Goal: Task Accomplishment & Management: Manage account settings

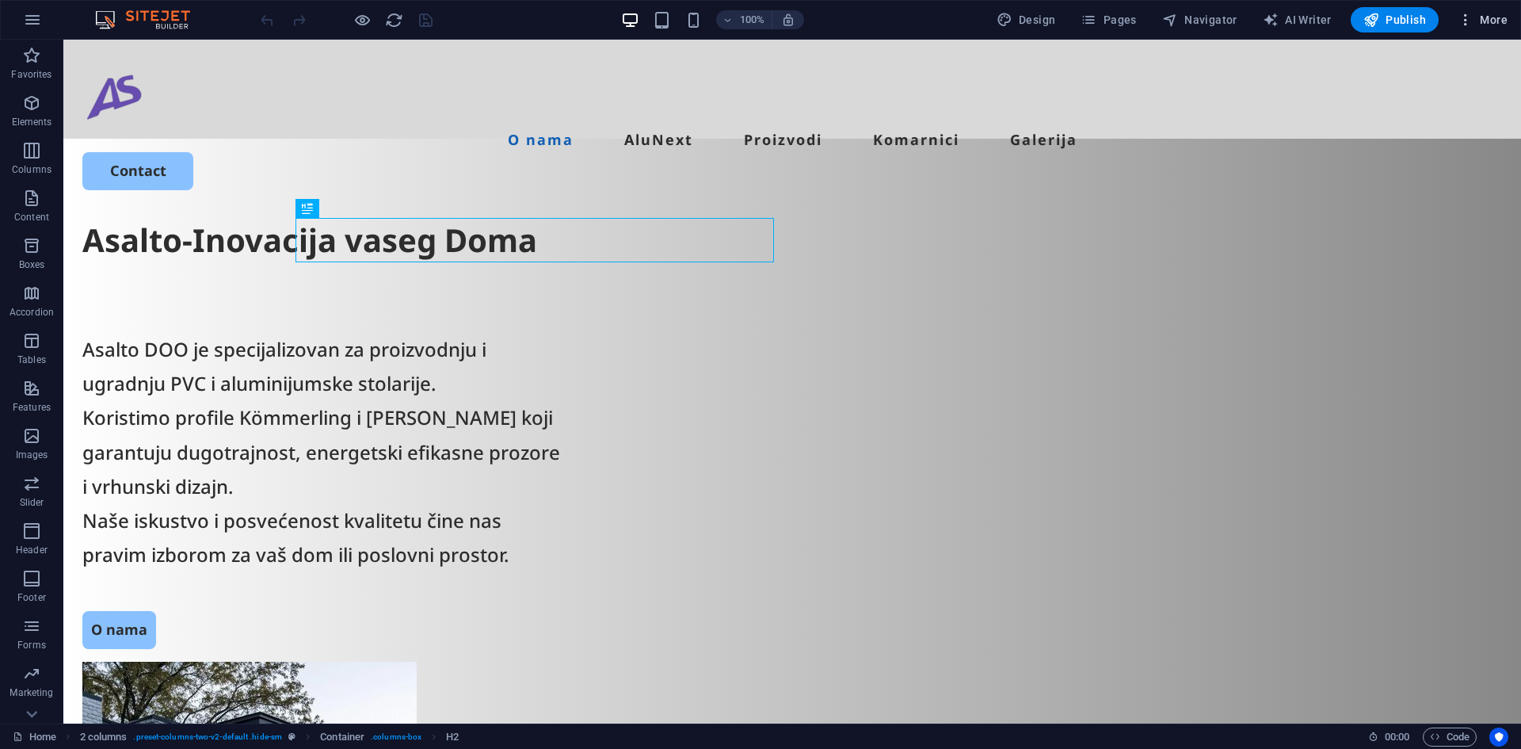
click at [1480, 20] on span "More" at bounding box center [1483, 20] width 50 height 16
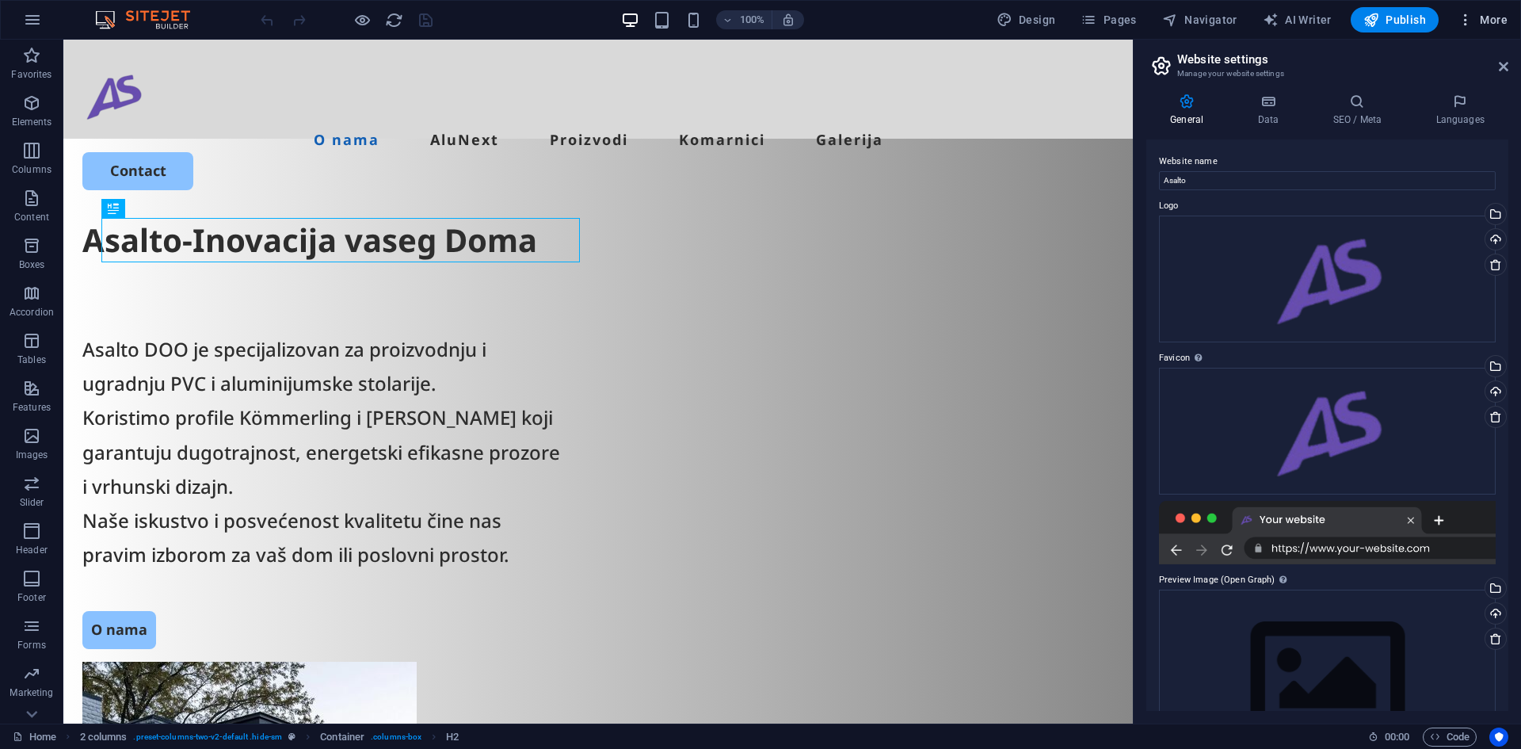
click at [1486, 23] on span "More" at bounding box center [1483, 20] width 50 height 16
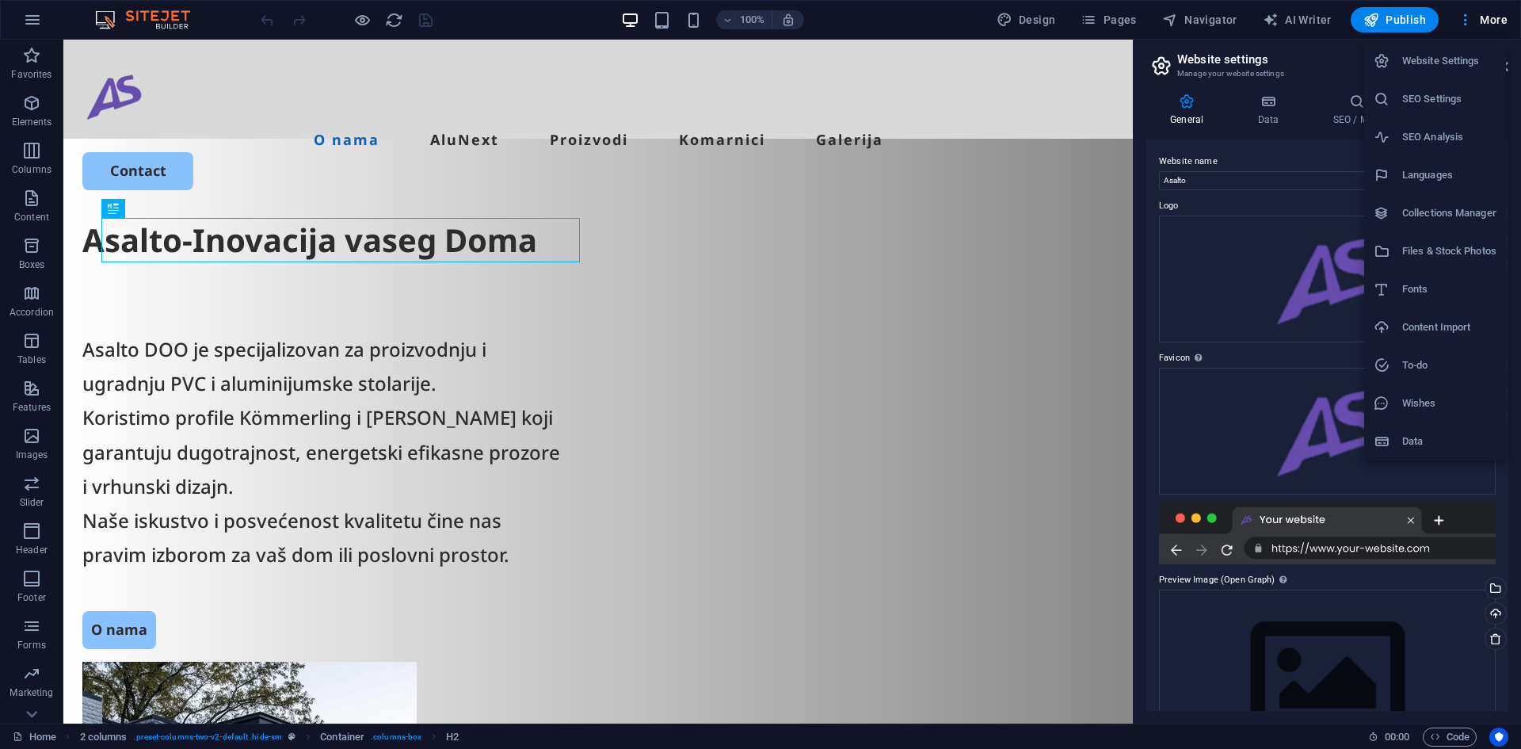
click at [1486, 23] on div at bounding box center [760, 374] width 1521 height 749
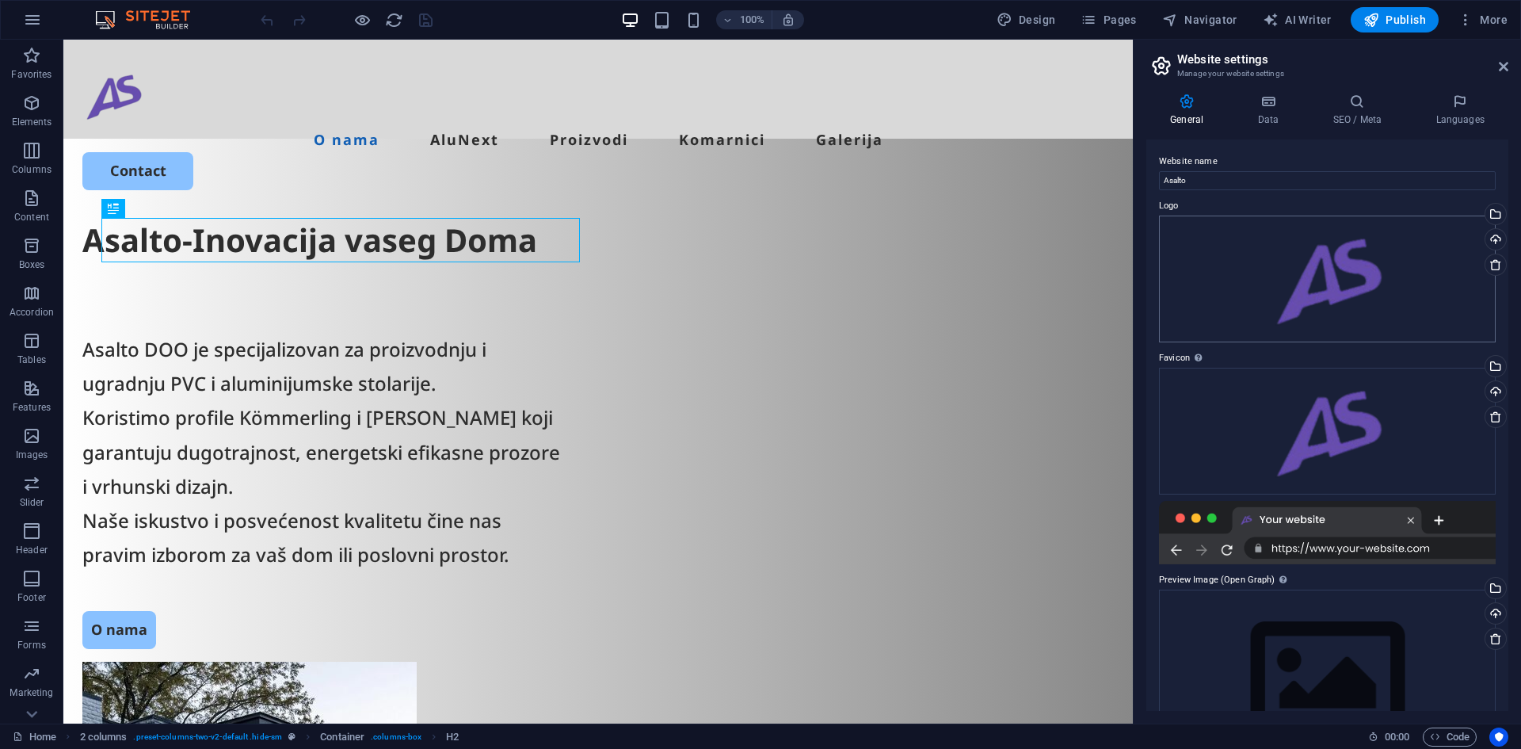
scroll to position [73, 0]
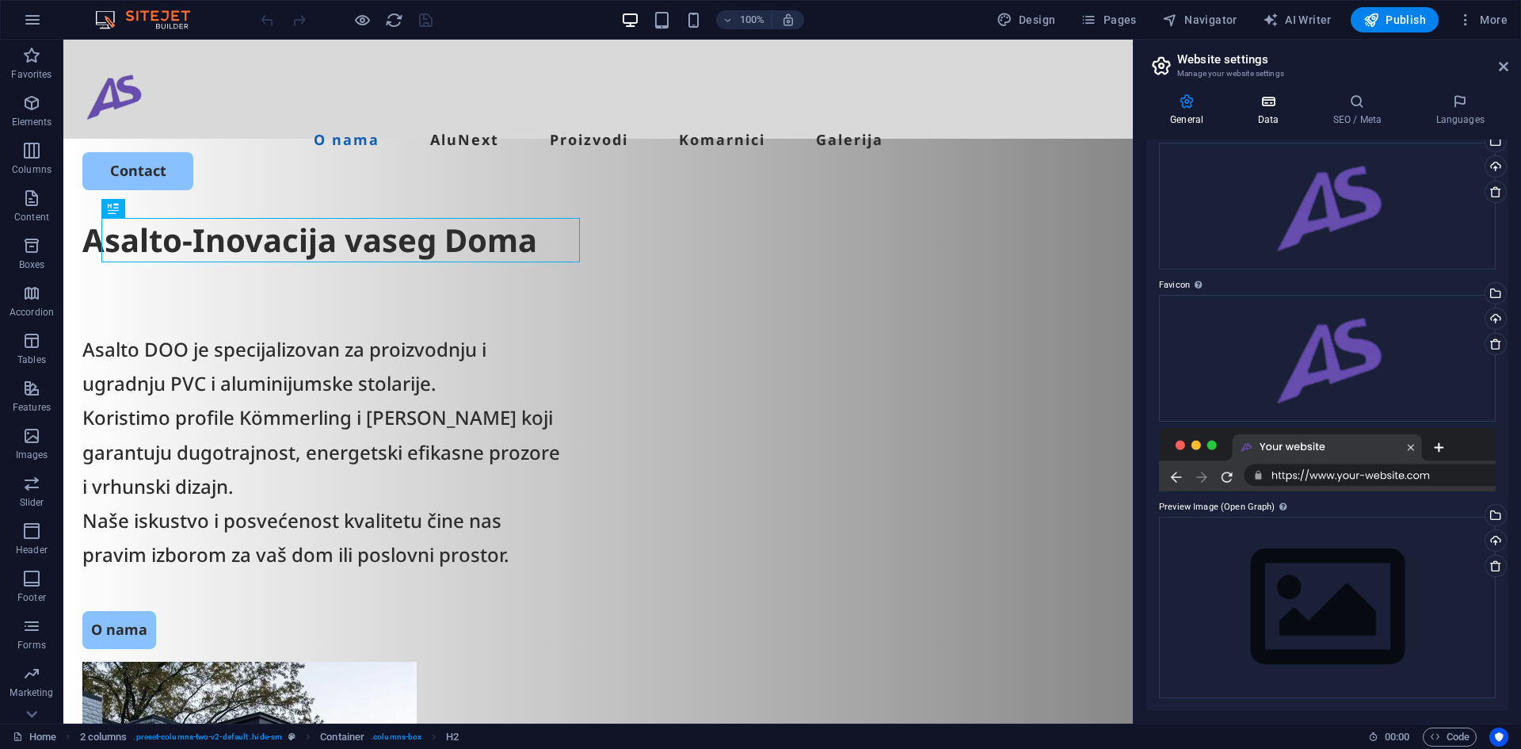
click at [1268, 97] on icon at bounding box center [1268, 101] width 69 height 16
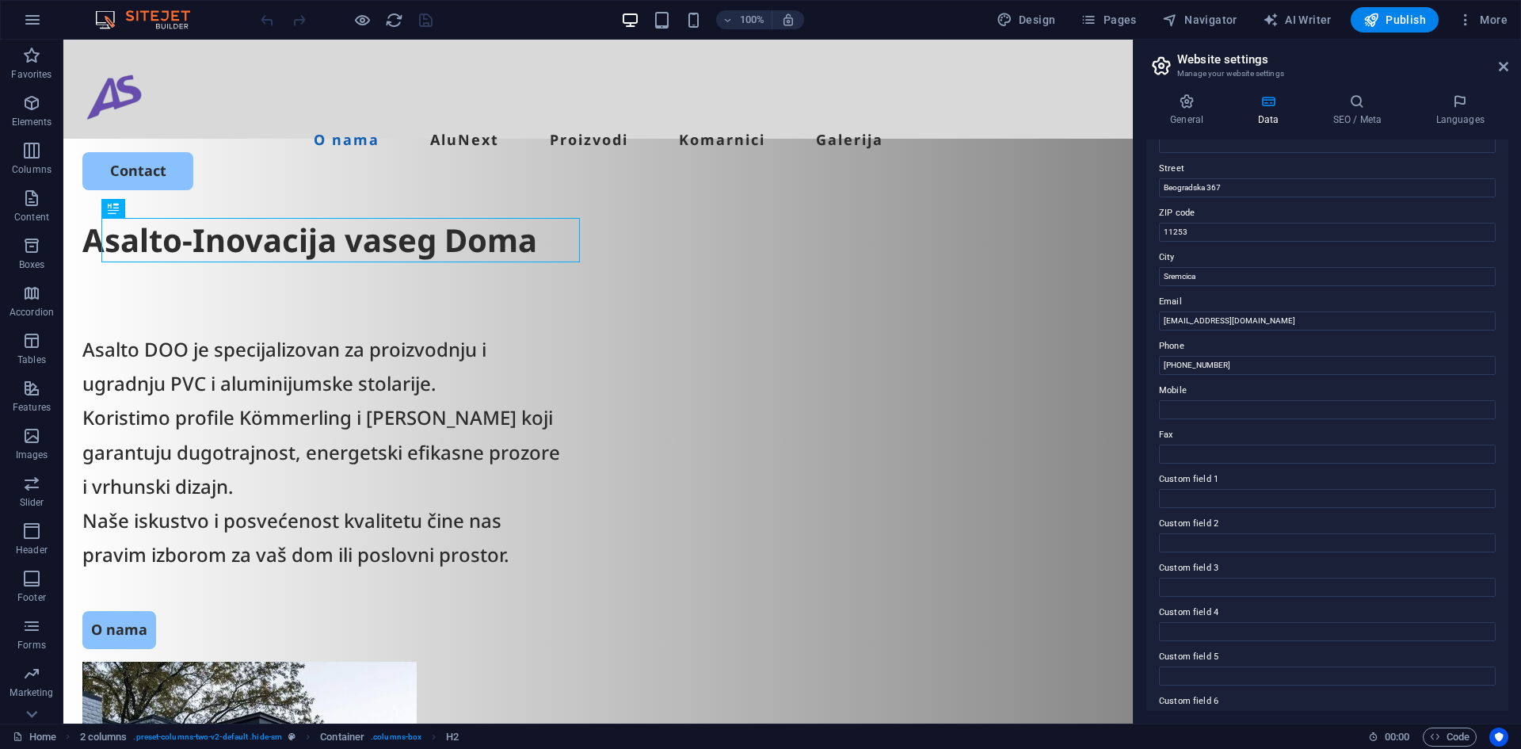
scroll to position [190, 0]
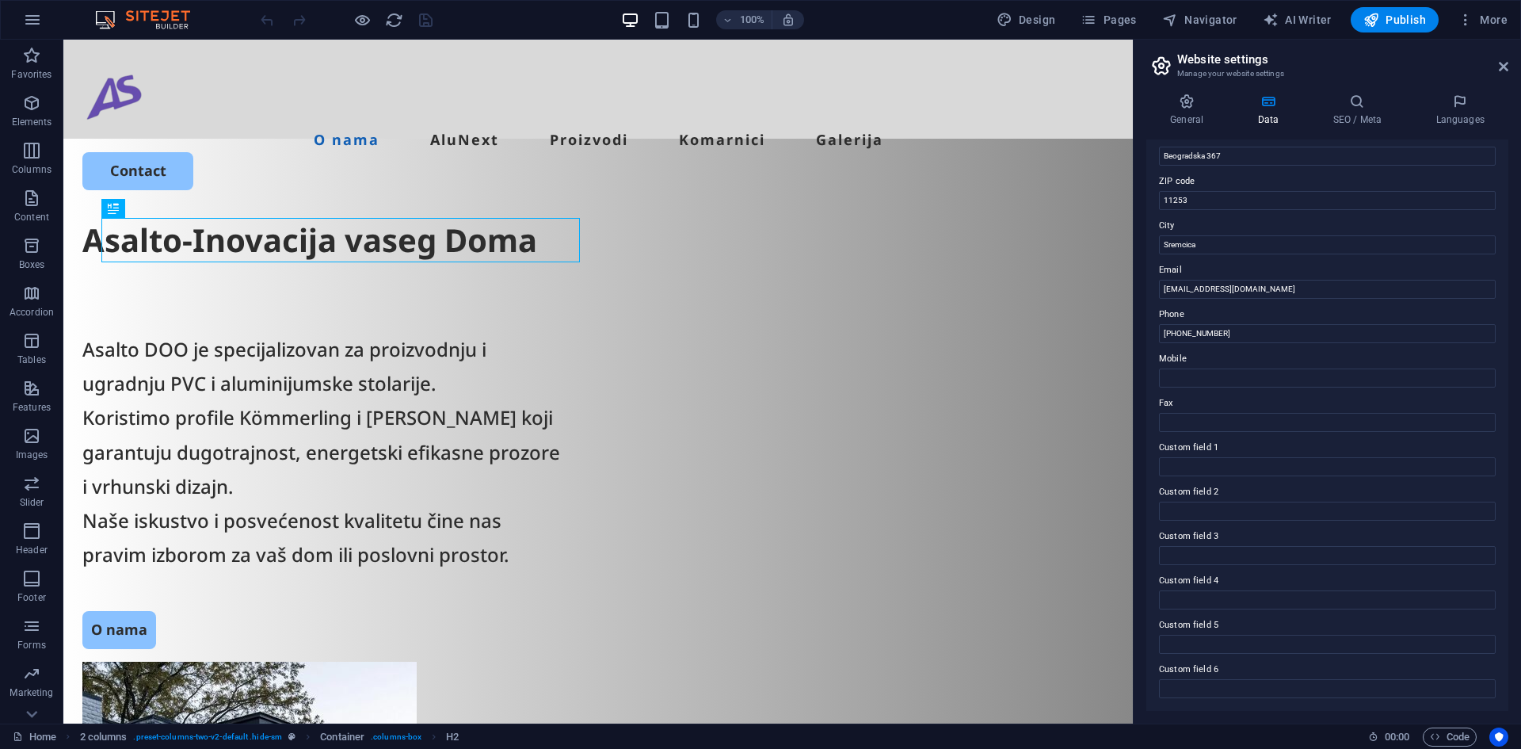
click at [0, 0] on div "General Data SEO / Meta Languages Website name Asalto Logo Drag files here, cli…" at bounding box center [0, 0] width 0 height 0
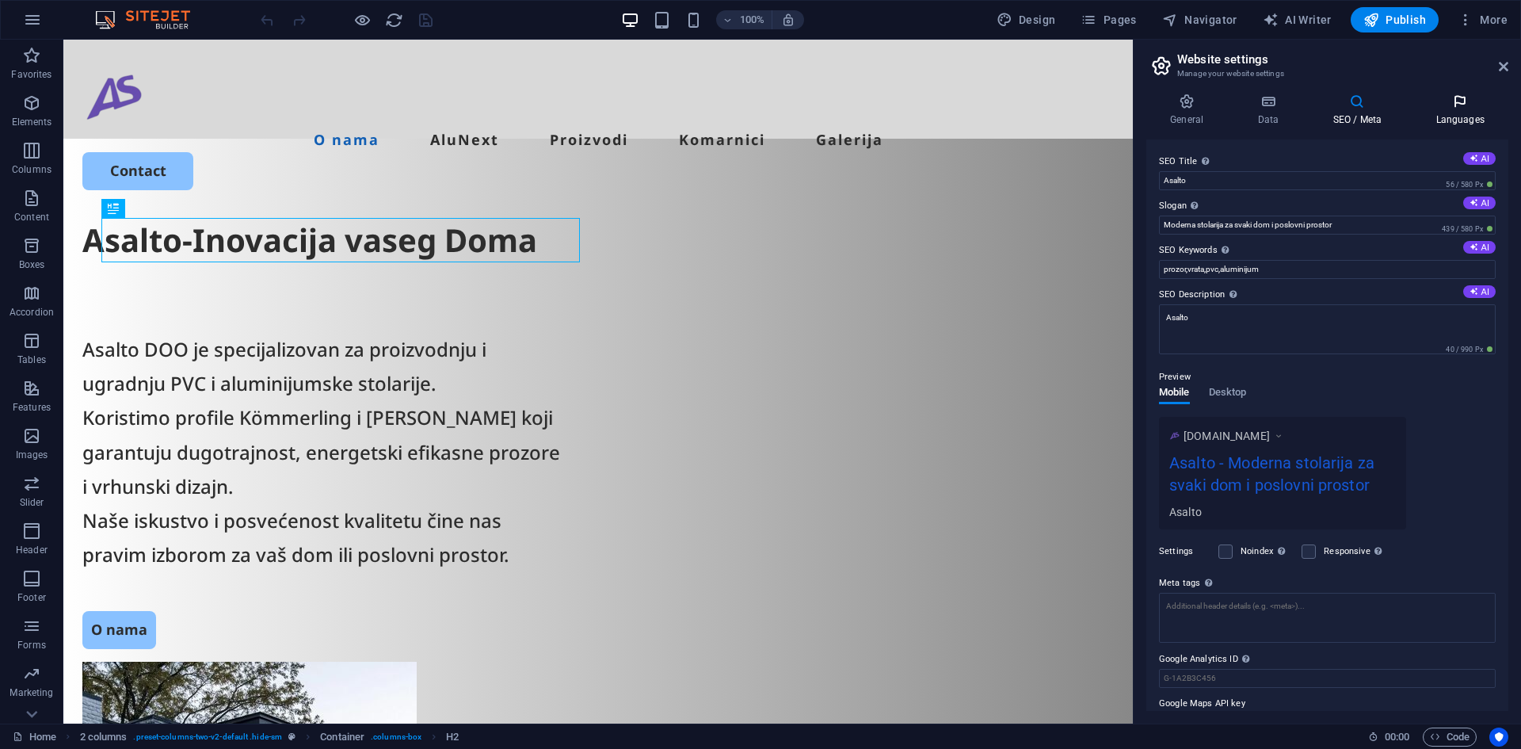
click at [1480, 125] on h4 "Languages" at bounding box center [1460, 109] width 97 height 33
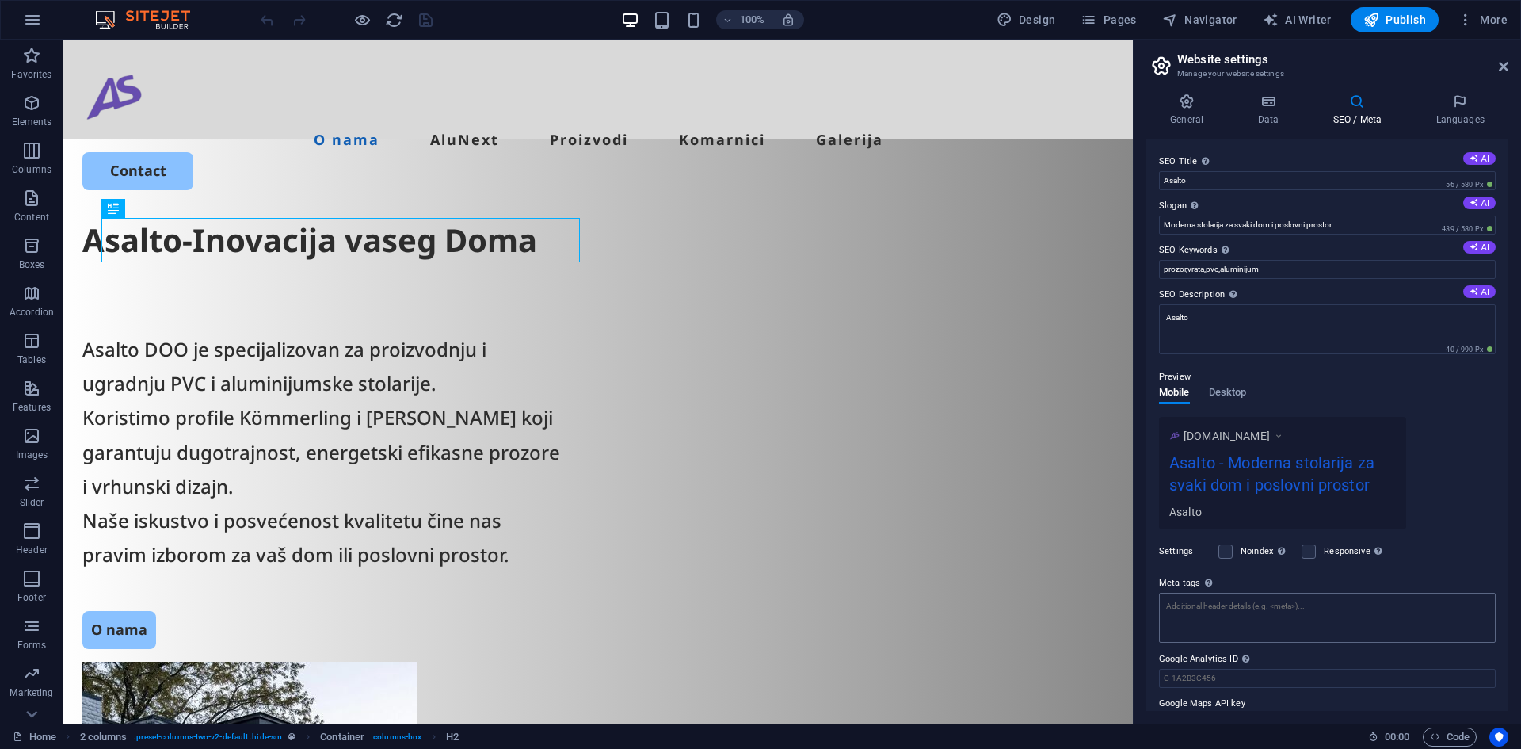
scroll to position [34, 0]
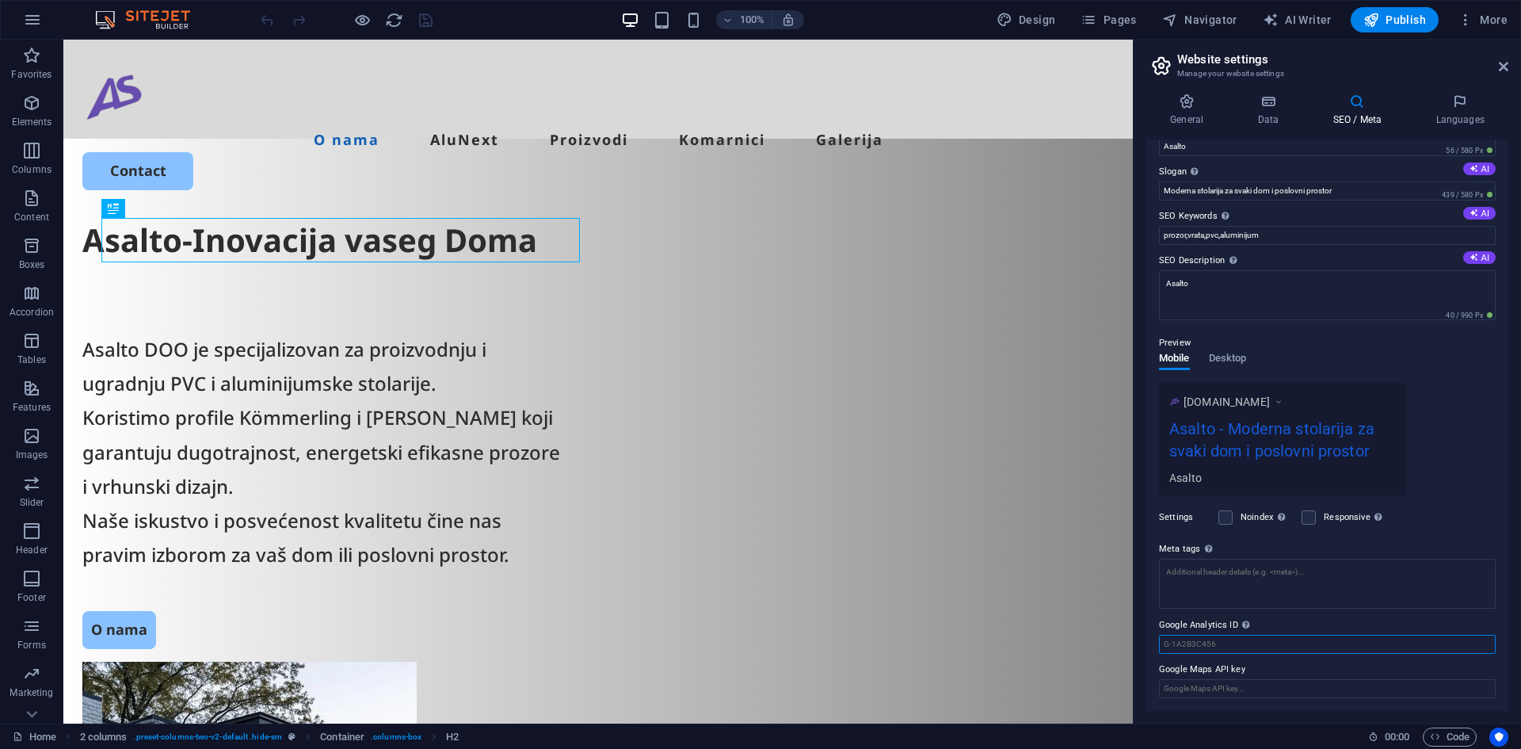
paste input "G-83SZJWQRTY"
type input "G-83SZJWQRTY"
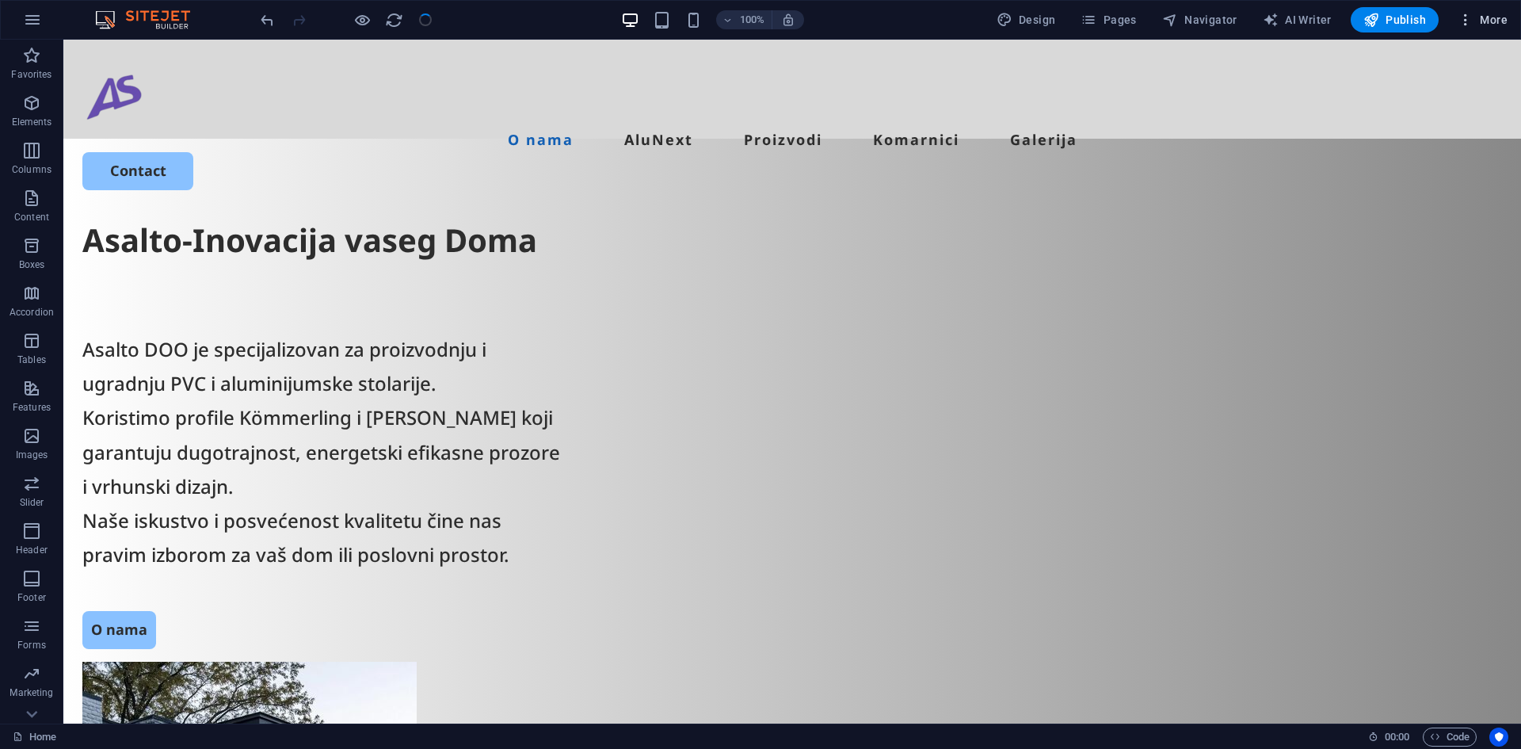
click at [1483, 15] on span "More" at bounding box center [1483, 20] width 50 height 16
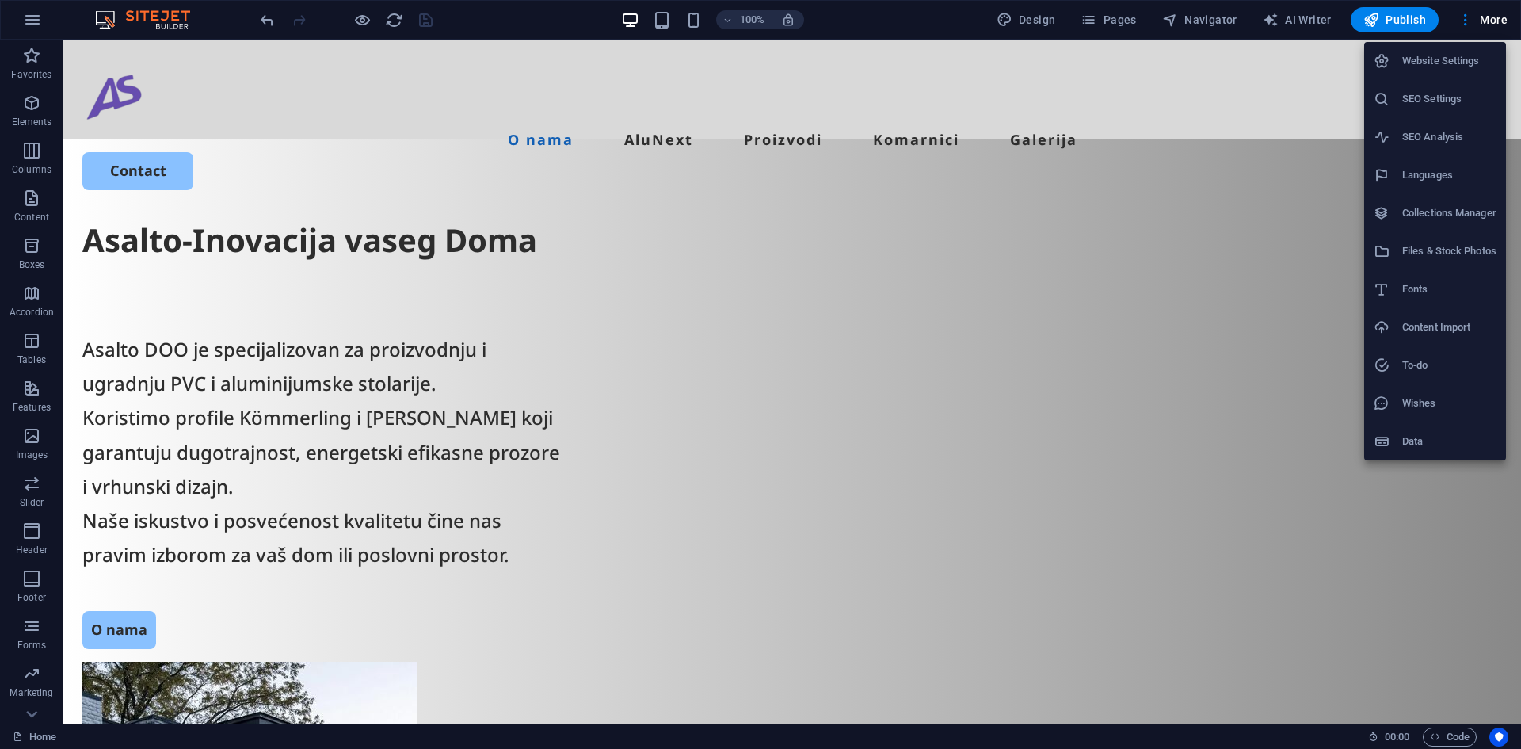
click at [1463, 61] on h6 "Website Settings" at bounding box center [1449, 61] width 94 height 19
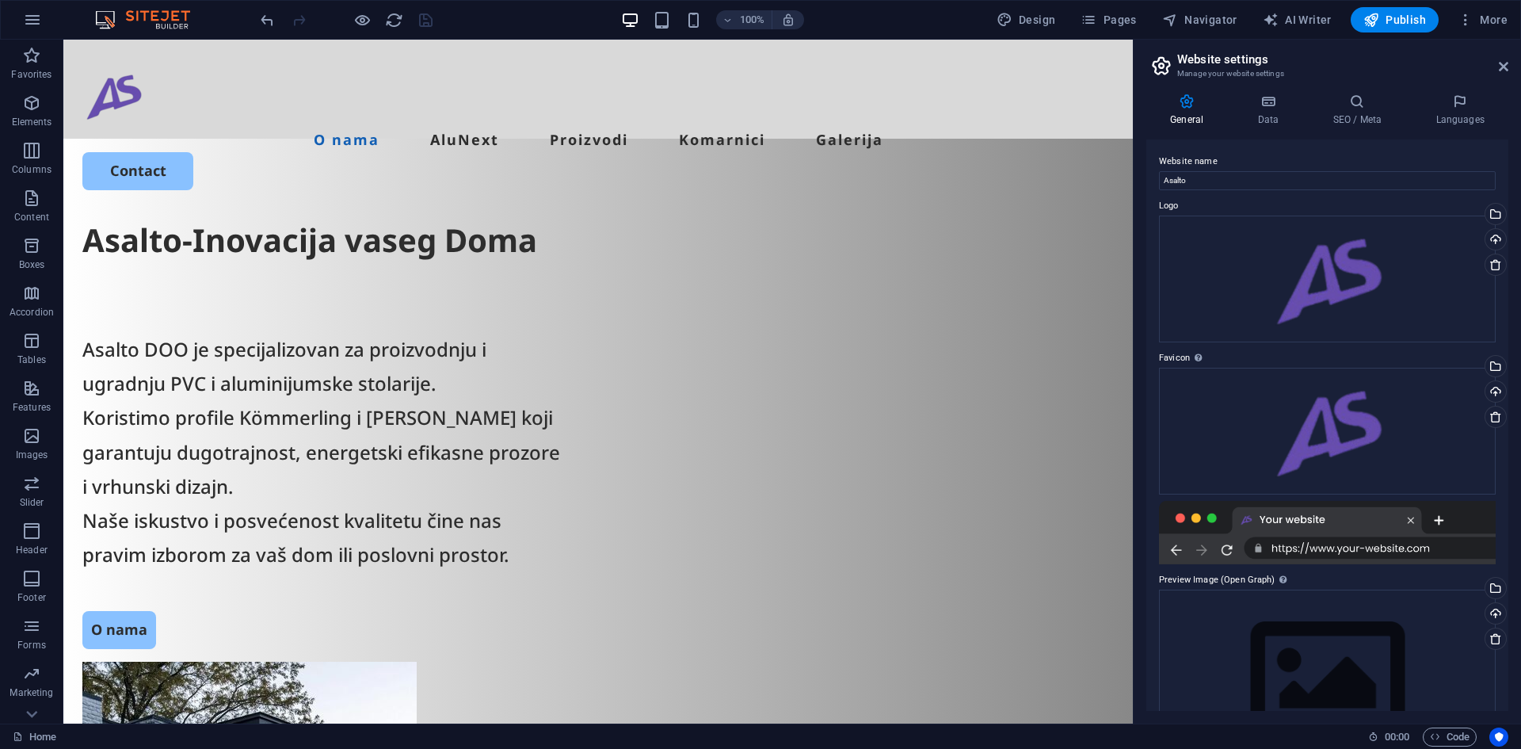
click at [1264, 91] on div "General Data SEO / Meta Languages Website name Asalto Logo Drag files here, cli…" at bounding box center [1327, 402] width 387 height 643
click at [1350, 104] on icon at bounding box center [1357, 101] width 97 height 16
